Goal: Task Accomplishment & Management: Use online tool/utility

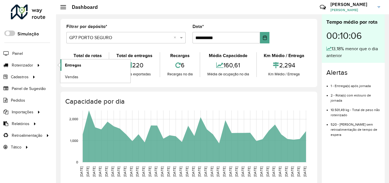
click at [70, 64] on span "Entregas" at bounding box center [73, 65] width 16 height 6
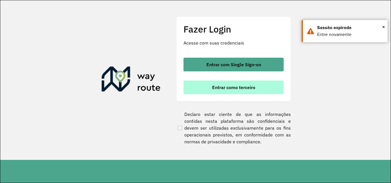
click at [251, 89] on span "Entrar como terceiro" at bounding box center [233, 87] width 43 height 5
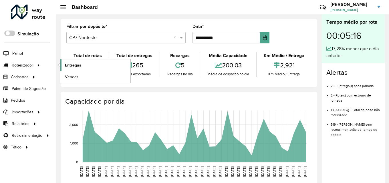
click at [71, 66] on span "Entregas" at bounding box center [73, 65] width 16 height 6
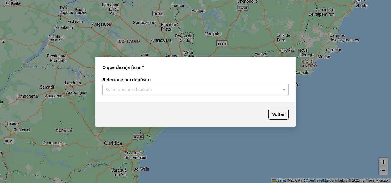
click at [164, 90] on input "text" at bounding box center [189, 89] width 169 height 7
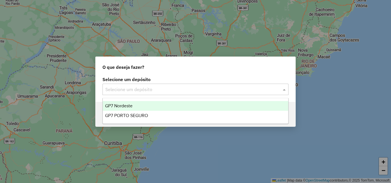
click at [150, 100] on ng-dropdown-panel "GP7 Nordeste GP7 PORTO SEGURO" at bounding box center [195, 111] width 186 height 26
click at [152, 105] on div "GP7 Nordeste" at bounding box center [195, 106] width 185 height 10
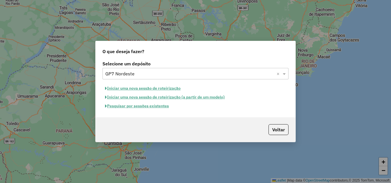
click at [148, 105] on button "Pesquisar por sessões existentes" at bounding box center [136, 106] width 69 height 9
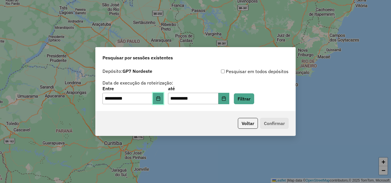
click at [158, 94] on button "Choose Date" at bounding box center [158, 98] width 11 height 11
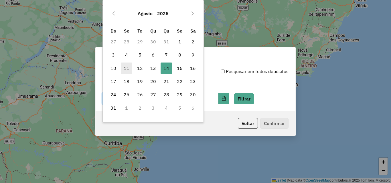
click at [128, 68] on span "11" at bounding box center [126, 68] width 11 height 11
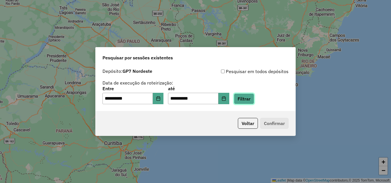
click at [254, 98] on button "Filtrar" at bounding box center [244, 99] width 20 height 11
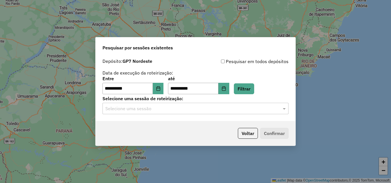
click at [191, 108] on input "text" at bounding box center [189, 109] width 169 height 7
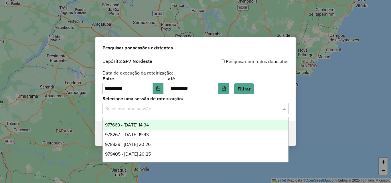
click at [170, 121] on div "977669 - 11/08/2025 14:34" at bounding box center [195, 125] width 185 height 10
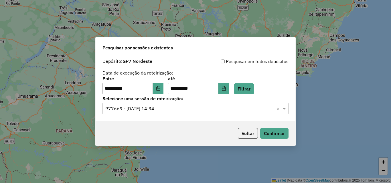
click at [291, 136] on div "Voltar Confirmar" at bounding box center [196, 133] width 200 height 25
click at [285, 133] on button "Confirmar" at bounding box center [274, 133] width 28 height 11
click at [164, 88] on button "Choose Date" at bounding box center [158, 88] width 11 height 11
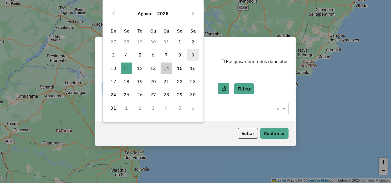
click at [195, 57] on span "9" at bounding box center [192, 54] width 11 height 11
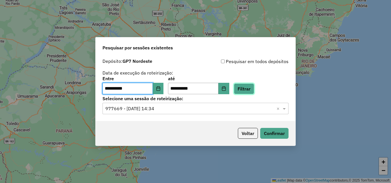
click at [253, 90] on button "Filtrar" at bounding box center [244, 89] width 20 height 11
click at [177, 107] on input "text" at bounding box center [189, 109] width 169 height 7
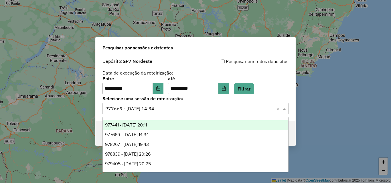
click at [157, 122] on div "977441 - 09/08/2025 20:11" at bounding box center [195, 125] width 185 height 10
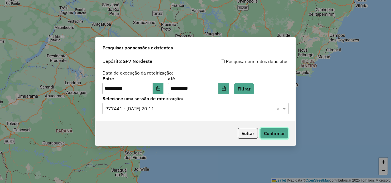
click at [283, 132] on button "Confirmar" at bounding box center [274, 133] width 28 height 11
click at [160, 90] on icon "Choose Date" at bounding box center [158, 88] width 5 height 5
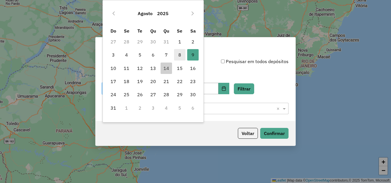
click at [179, 51] on span "8" at bounding box center [179, 54] width 11 height 11
type input "**********"
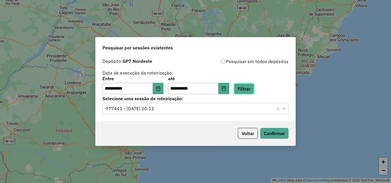
click at [248, 84] on button "Filtrar" at bounding box center [244, 89] width 20 height 11
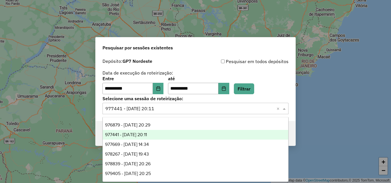
click at [164, 112] on div "Selecione uma sessão × 977441 - 09/08/2025 20:11 ×" at bounding box center [195, 108] width 186 height 11
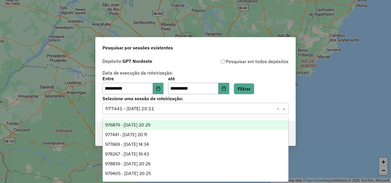
click at [150, 124] on span "976879 - 08/08/2025 20:29" at bounding box center [127, 125] width 45 height 5
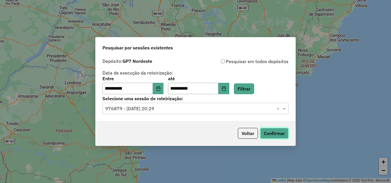
click at [274, 129] on button "Confirmar" at bounding box center [274, 133] width 28 height 11
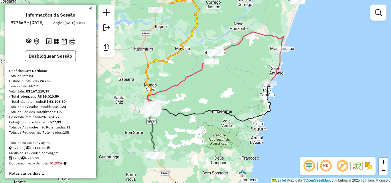
drag, startPoint x: 272, startPoint y: 79, endPoint x: 208, endPoint y: 96, distance: 66.0
click at [208, 96] on div "Janela de atendimento Grade de atendimento Capacidade Transportadoras Veículos …" at bounding box center [195, 91] width 391 height 183
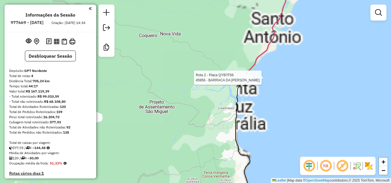
click at [248, 81] on div at bounding box center [245, 78] width 14 height 6
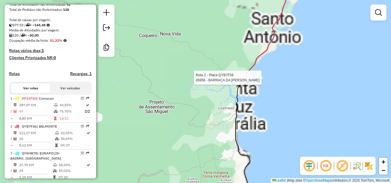
select select "**********"
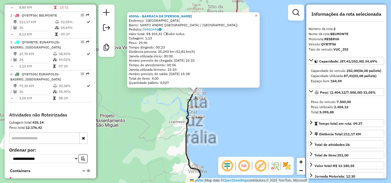
scroll to position [247, 0]
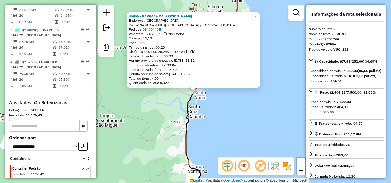
click at [229, 98] on div "45956 - BARRACA DA [PERSON_NAME]: [GEOGRAPHIC_DATA]: [GEOGRAPHIC_DATA] ([GEOGRA…" at bounding box center [195, 91] width 391 height 183
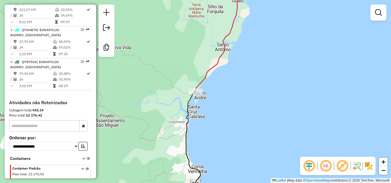
drag, startPoint x: 244, startPoint y: 102, endPoint x: 242, endPoint y: 106, distance: 5.0
click at [242, 106] on div "Janela de atendimento Grade de atendimento Capacidade Transportadoras Veículos …" at bounding box center [195, 91] width 391 height 183
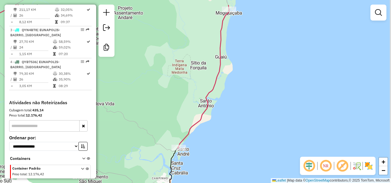
drag, startPoint x: 214, startPoint y: 55, endPoint x: 201, endPoint y: 74, distance: 23.9
click at [201, 74] on div "Janela de atendimento Grade de atendimento Capacidade Transportadoras Veículos …" at bounding box center [195, 91] width 391 height 183
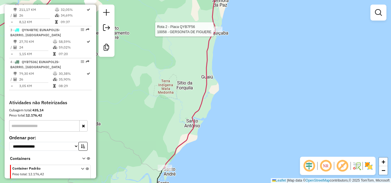
select select "**********"
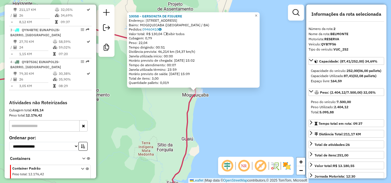
click at [213, 101] on div "10058 - GERSONITA DE FIGUERE Endereço: [STREET_ADDRESS] [GEOGRAPHIC_DATA]: [GEO…" at bounding box center [195, 91] width 391 height 183
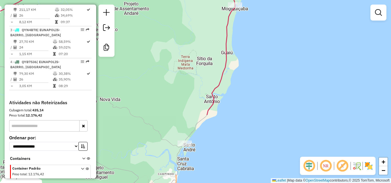
drag, startPoint x: 197, startPoint y: 114, endPoint x: 237, endPoint y: 29, distance: 94.7
click at [237, 29] on div "Janela de atendimento Grade de atendimento Capacidade Transportadoras Veículos …" at bounding box center [195, 91] width 391 height 183
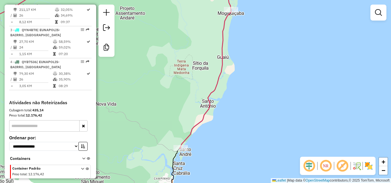
drag, startPoint x: 216, startPoint y: 20, endPoint x: 210, endPoint y: 45, distance: 26.2
click at [202, 47] on div "Janela de atendimento Grade de atendimento Capacidade Transportadoras Veículos …" at bounding box center [195, 91] width 391 height 183
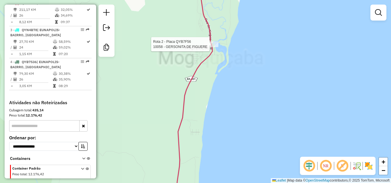
select select "**********"
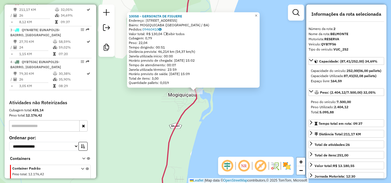
click at [208, 103] on div "10058 - GERSONITA DE FIGUERE Endereço: [STREET_ADDRESS] [GEOGRAPHIC_DATA]: [GEO…" at bounding box center [195, 91] width 391 height 183
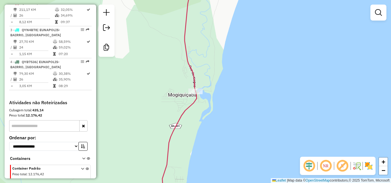
drag, startPoint x: 208, startPoint y: 119, endPoint x: 225, endPoint y: 73, distance: 49.1
click at [218, 92] on div "Janela de atendimento Grade de atendimento Capacidade Transportadoras Veículos …" at bounding box center [195, 91] width 391 height 183
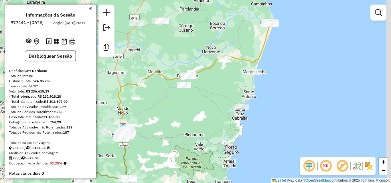
drag, startPoint x: 271, startPoint y: 65, endPoint x: 181, endPoint y: 102, distance: 97.6
click at [181, 102] on div "Janela de atendimento Grade de atendimento Capacidade Transportadoras Veículos …" at bounding box center [195, 91] width 391 height 183
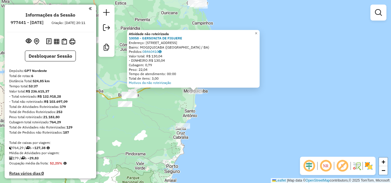
click at [211, 107] on div "Atividade não roteirizada 10058 - GERSONITA DE FIGUERE Endereço: R DA ALEGRIA 9…" at bounding box center [195, 91] width 391 height 183
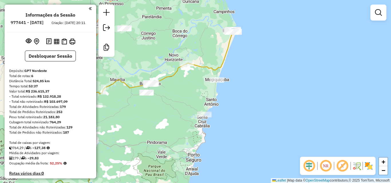
drag, startPoint x: 219, startPoint y: 105, endPoint x: 241, endPoint y: 93, distance: 25.1
click at [241, 93] on div "Janela de atendimento Grade de atendimento Capacidade Transportadoras Veículos …" at bounding box center [195, 91] width 391 height 183
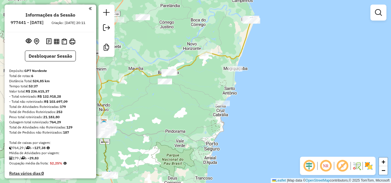
drag, startPoint x: 223, startPoint y: 90, endPoint x: 244, endPoint y: 75, distance: 25.8
click at [244, 75] on div "Janela de atendimento Grade de atendimento Capacidade Transportadoras Veículos …" at bounding box center [195, 91] width 391 height 183
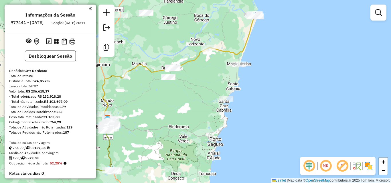
click at [236, 67] on div at bounding box center [238, 65] width 14 height 6
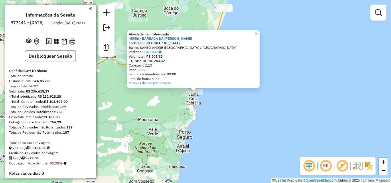
click at [228, 101] on div "Atividade não roteirizada 45956 - BARRACA DA LUISA Endereço: RUA BEIRA RIO SN B…" at bounding box center [195, 91] width 391 height 183
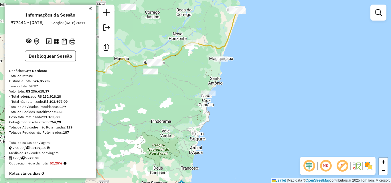
drag, startPoint x: 217, startPoint y: 100, endPoint x: 275, endPoint y: 116, distance: 59.8
click at [274, 116] on div "Janela de atendimento Grade de atendimento Capacidade Transportadoras Veículos …" at bounding box center [195, 91] width 391 height 183
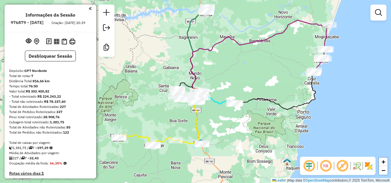
drag, startPoint x: 242, startPoint y: 62, endPoint x: 223, endPoint y: 65, distance: 18.9
click at [224, 65] on div "Janela de atendimento Grade de atendimento Capacidade Transportadoras Veículos …" at bounding box center [195, 91] width 391 height 183
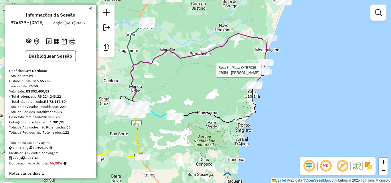
select select "**********"
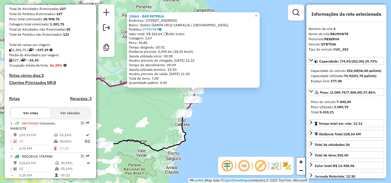
scroll to position [279, 0]
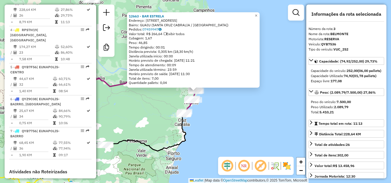
click at [233, 115] on div "12663 - BAR ESTRELA Endereço: VIEIRA SANTO QUADRA 8 LT 1 150 Bairro: GUAIU (SAN…" at bounding box center [195, 91] width 391 height 183
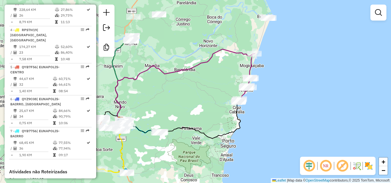
drag, startPoint x: 173, startPoint y: 76, endPoint x: 235, endPoint y: 71, distance: 62.9
click at [235, 71] on div "Janela de atendimento Grade de atendimento Capacidade Transportadoras Veículos …" at bounding box center [195, 91] width 391 height 183
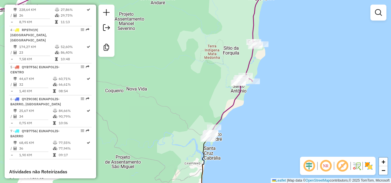
drag, startPoint x: 309, startPoint y: 68, endPoint x: 275, endPoint y: 75, distance: 34.2
click at [276, 74] on div "Janela de atendimento Grade de atendimento Capacidade Transportadoras Veículos …" at bounding box center [195, 91] width 391 height 183
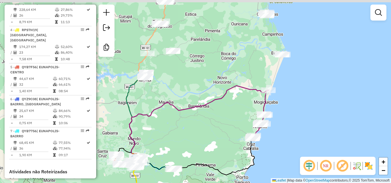
drag, startPoint x: 217, startPoint y: 72, endPoint x: 262, endPoint y: 113, distance: 61.2
click at [260, 113] on div "Janela de atendimento Grade de atendimento Capacidade Transportadoras Veículos …" at bounding box center [195, 91] width 391 height 183
